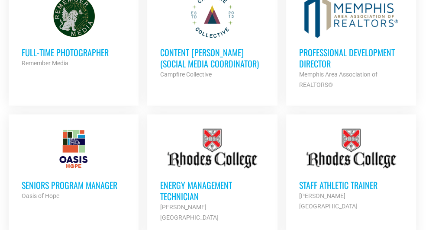
scroll to position [692, 0]
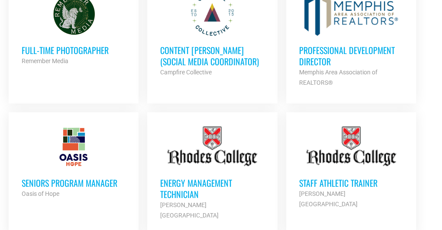
click at [193, 48] on h3 "Content [PERSON_NAME] (Social Media Coordinator)" at bounding box center [212, 56] width 104 height 22
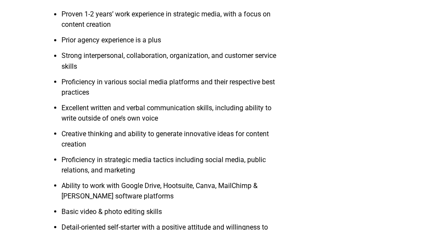
scroll to position [606, 0]
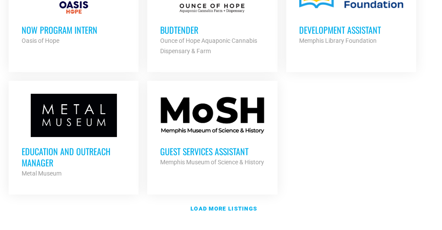
scroll to position [1125, 0]
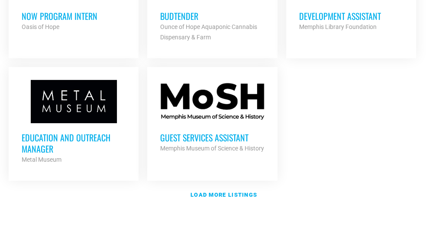
click at [169, 132] on h3 "Guest Services Assistant" at bounding box center [212, 137] width 104 height 11
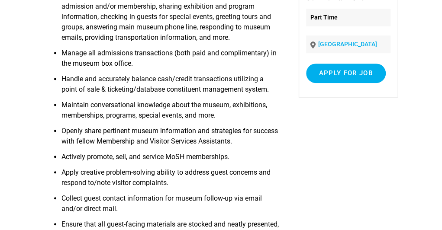
scroll to position [260, 0]
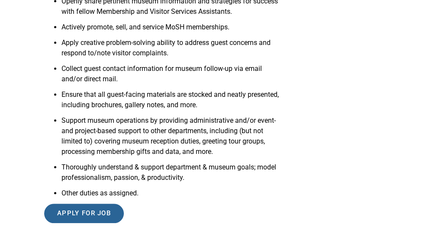
click at [77, 215] on input "Apply for job" at bounding box center [84, 213] width 80 height 19
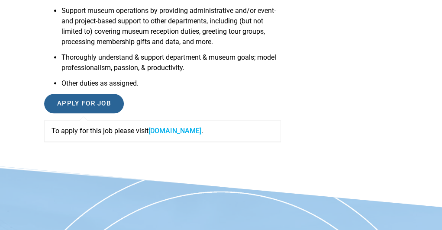
scroll to position [413, 0]
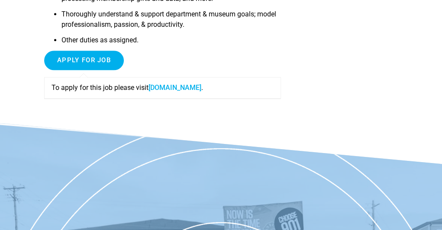
click at [158, 87] on link "[DOMAIN_NAME]" at bounding box center [174, 88] width 53 height 8
